Goal: Task Accomplishment & Management: Manage account settings

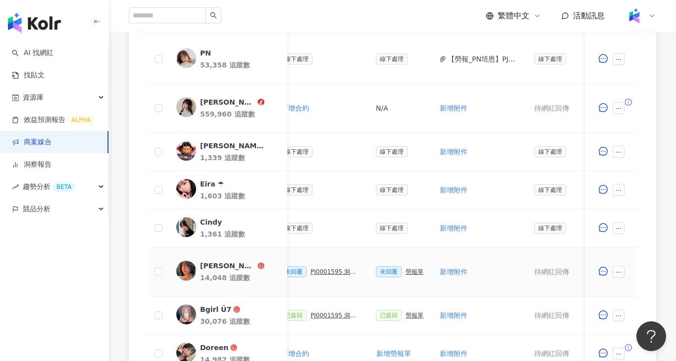
click at [417, 268] on div "勞報單" at bounding box center [415, 271] width 18 height 7
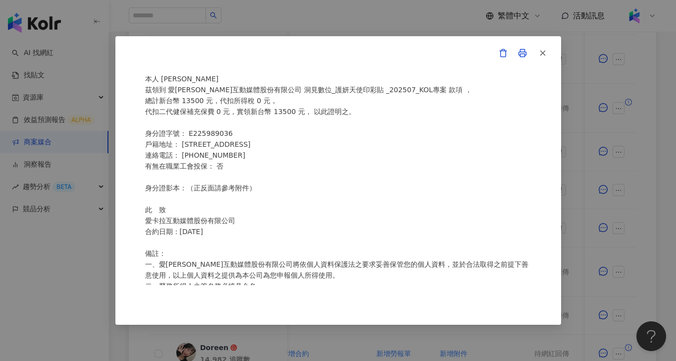
scroll to position [43, 0]
click at [628, 190] on div "愛[PERSON_NAME]互動媒體股份有限公司 勞務所得簽收單 本人 [PERSON_NAME]領到 愛[PERSON_NAME]互動媒體股份有限公司 洞⾒…" at bounding box center [338, 180] width 676 height 361
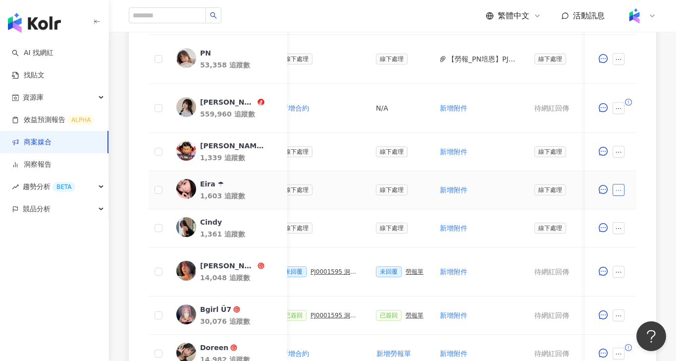
click at [618, 192] on icon "ellipsis" at bounding box center [618, 190] width 7 height 7
click at [470, 245] on td "新增附件" at bounding box center [478, 228] width 95 height 38
click at [615, 275] on button "button" at bounding box center [619, 271] width 12 height 12
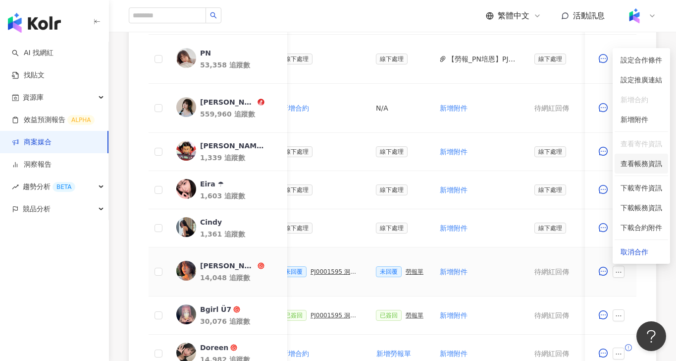
click at [646, 164] on span "查看帳務資訊" at bounding box center [642, 163] width 42 height 11
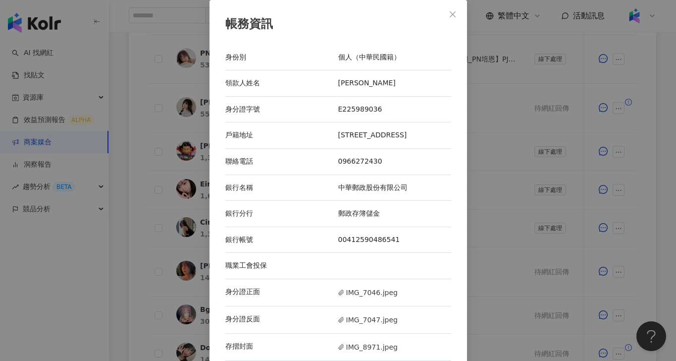
scroll to position [21, 0]
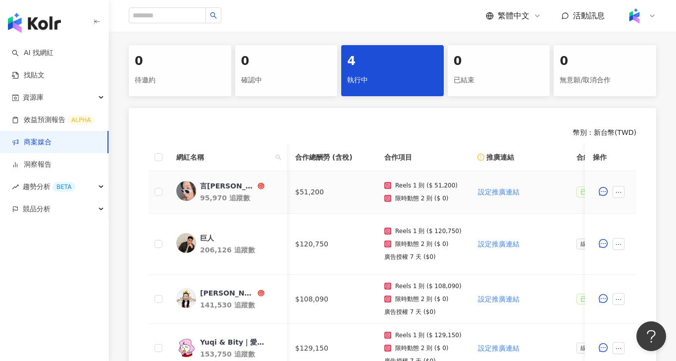
scroll to position [0, 300]
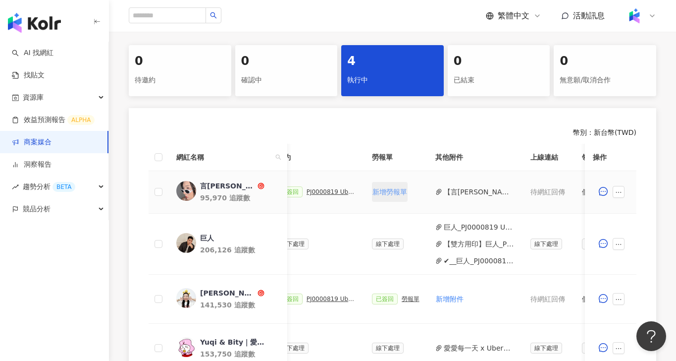
click at [395, 190] on span "新增勞報單" at bounding box center [389, 192] width 35 height 8
click at [410, 195] on div "未回覆 勞報單" at bounding box center [396, 191] width 48 height 11
click at [410, 193] on div "勞報單" at bounding box center [411, 191] width 18 height 7
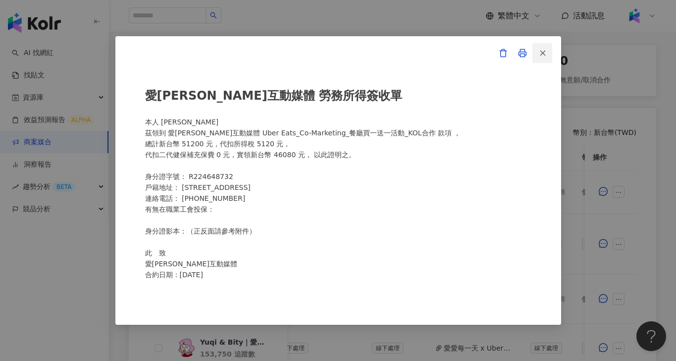
click at [542, 53] on line "button" at bounding box center [542, 53] width 4 height 4
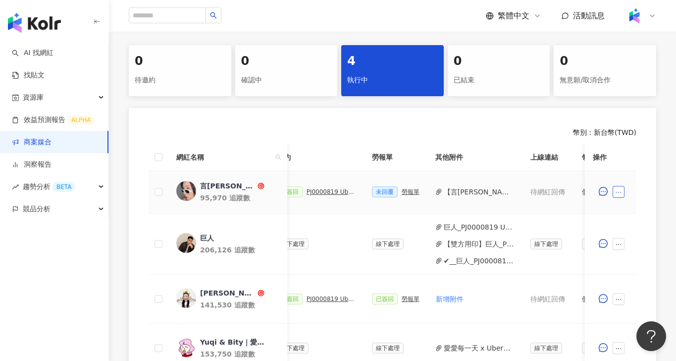
click at [620, 189] on icon "ellipsis" at bounding box center [618, 192] width 7 height 7
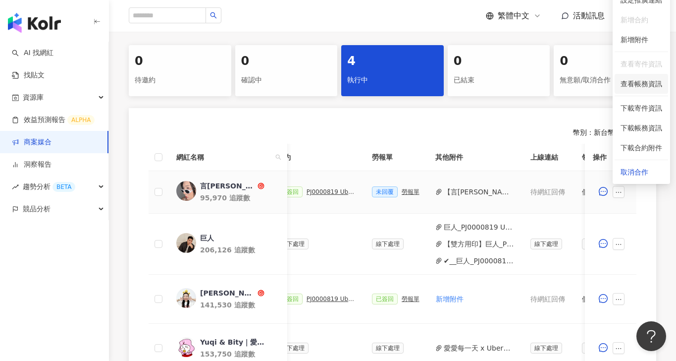
click at [642, 85] on span "查看帳務資訊" at bounding box center [642, 83] width 42 height 11
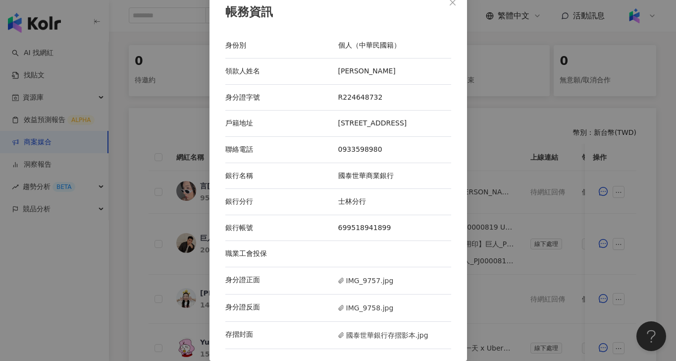
scroll to position [14, 0]
click at [478, 166] on div "帳務資訊 身份別 個人（中華民國籍） 領款人姓名 郭子甄 身分證字號 R224648732 戶籍地址 台南市歸仁區崙頂里12鄰大成路206巷47號 聯絡電話 …" at bounding box center [338, 180] width 676 height 361
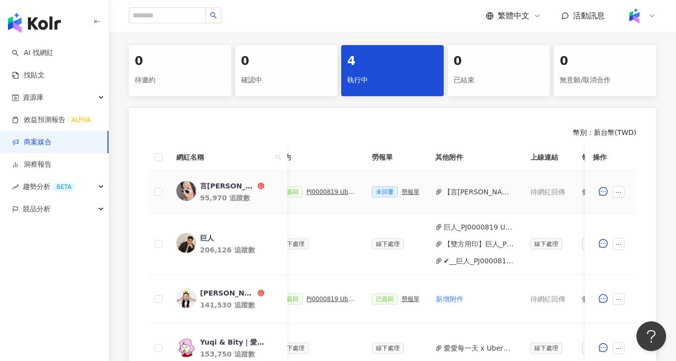
click at [404, 192] on div "勞報單" at bounding box center [411, 191] width 18 height 7
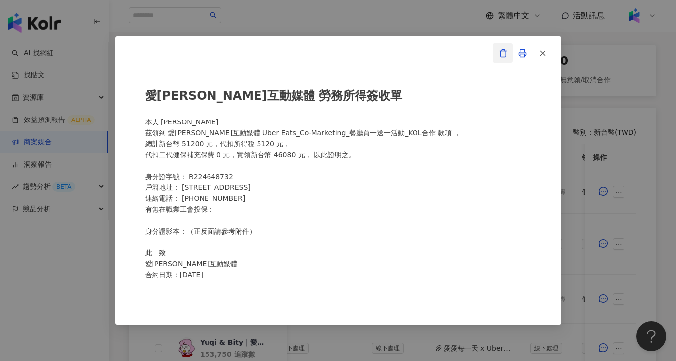
click at [507, 52] on icon "button" at bounding box center [503, 53] width 9 height 9
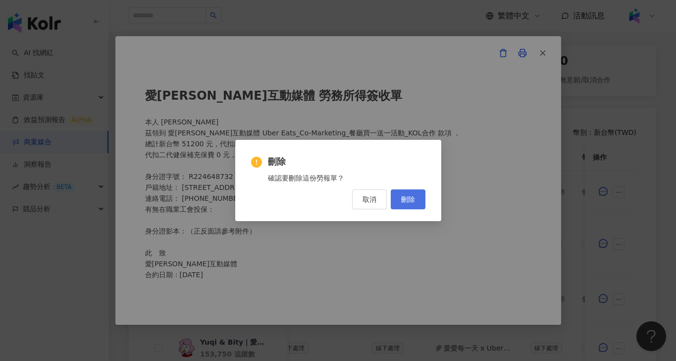
click at [410, 201] on span "刪除" at bounding box center [408, 199] width 14 height 8
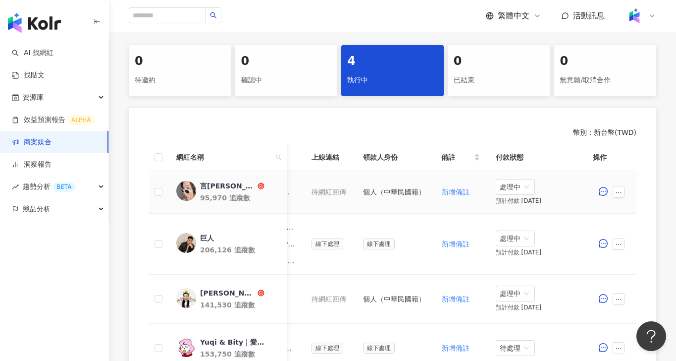
scroll to position [367, 0]
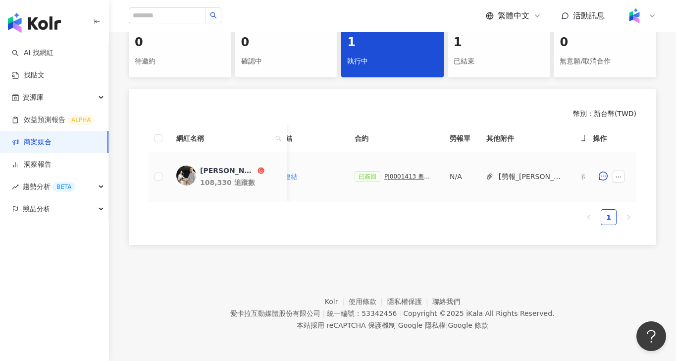
scroll to position [0, 486]
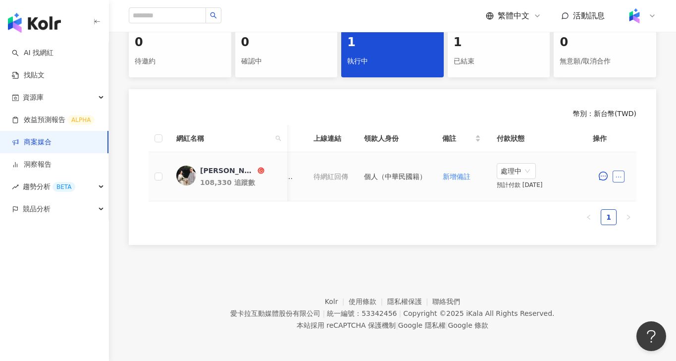
click at [622, 178] on icon "ellipsis" at bounding box center [618, 176] width 7 height 7
click at [643, 301] on span "查看帳務資訊" at bounding box center [642, 299] width 42 height 11
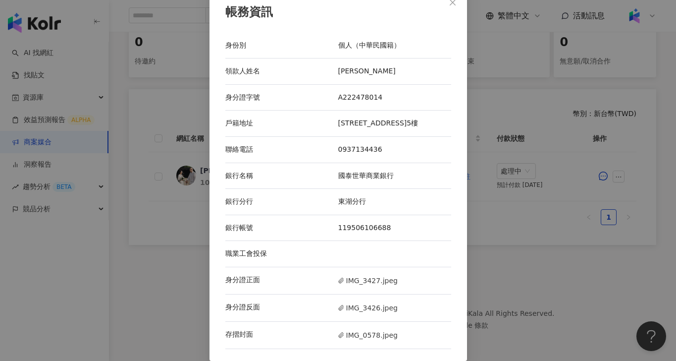
scroll to position [0, 0]
